Goal: Check status: Check status

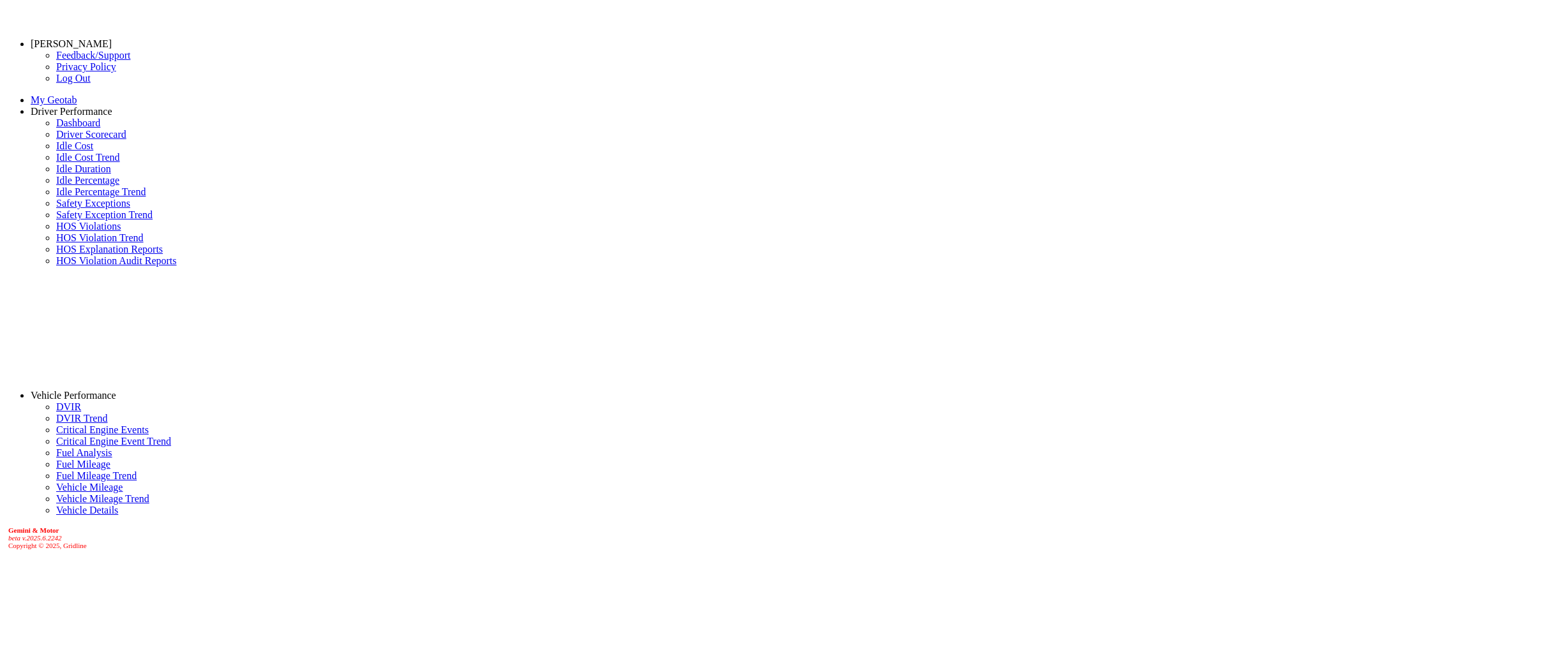
select select "******"
select select "**********"
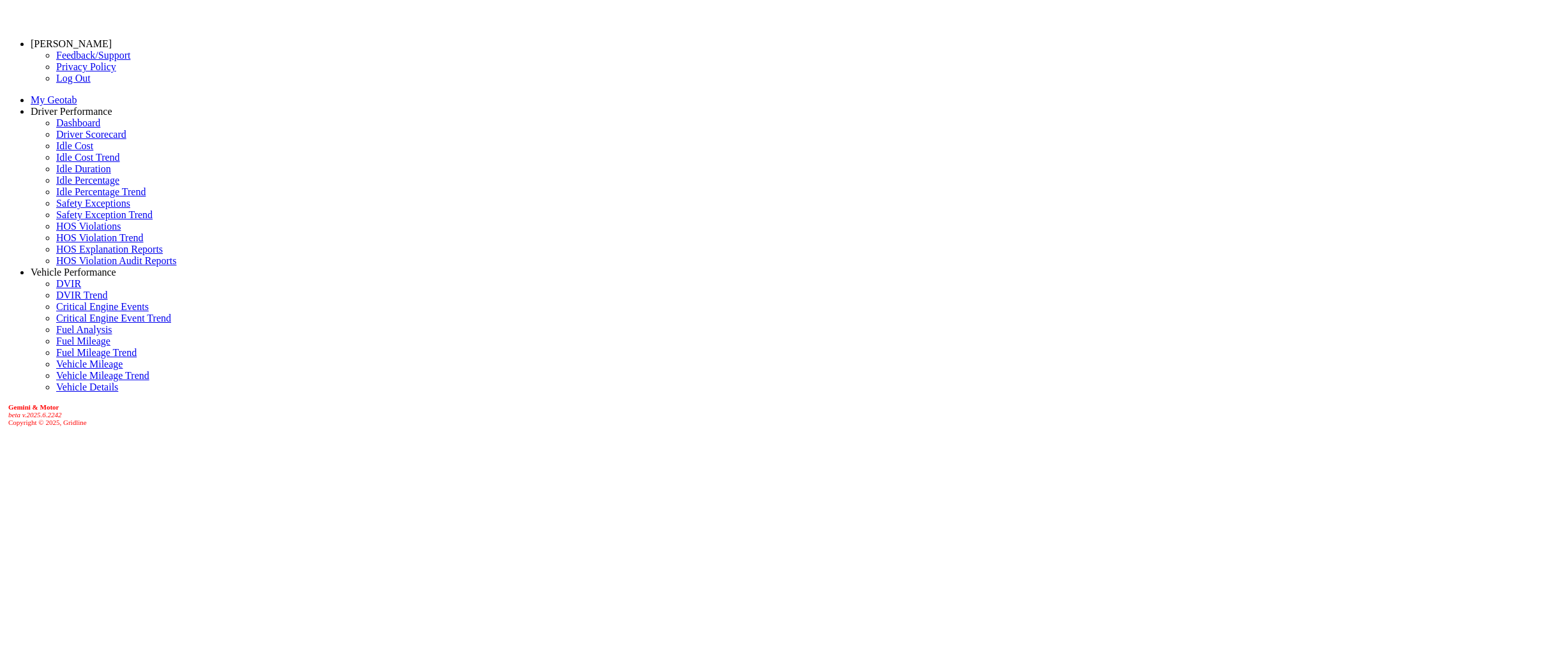
click at [77, 140] on link "Driver Scorecard" at bounding box center [91, 134] width 70 height 11
